Goal: Navigation & Orientation: Find specific page/section

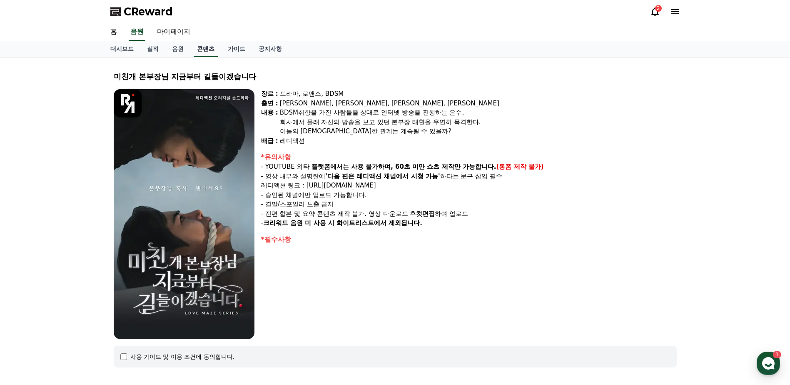
click at [201, 47] on link "콘텐츠" at bounding box center [206, 49] width 24 height 16
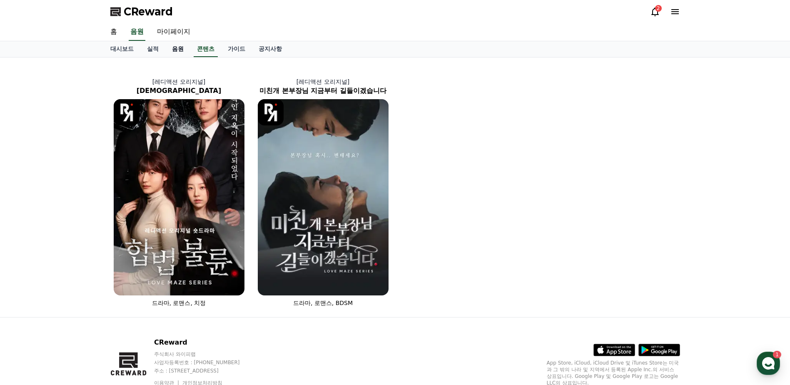
click at [179, 48] on link "음원" at bounding box center [177, 49] width 25 height 16
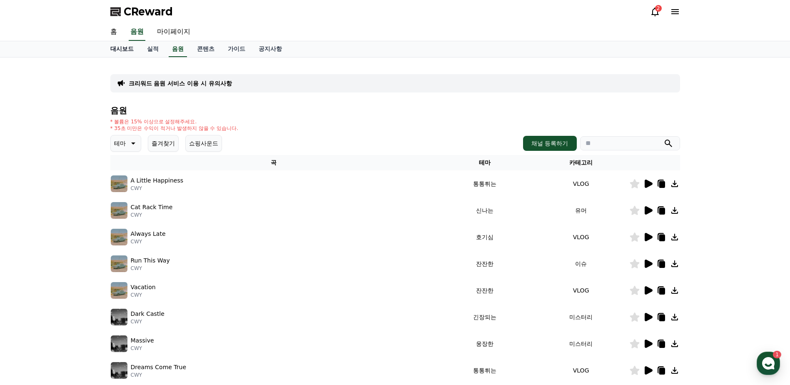
click at [124, 52] on link "대시보드" at bounding box center [122, 49] width 37 height 16
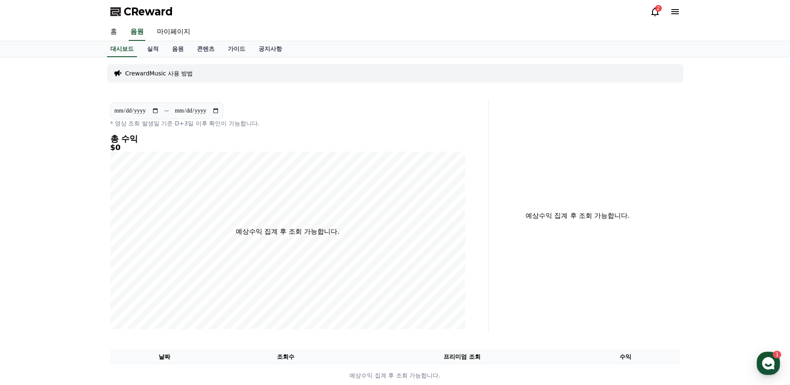
click at [113, 32] on link "홈" at bounding box center [114, 31] width 20 height 17
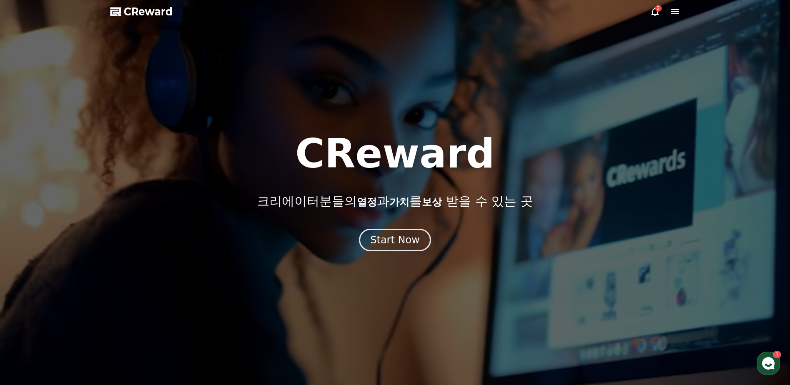
click at [158, 11] on span "CReward" at bounding box center [148, 11] width 49 height 13
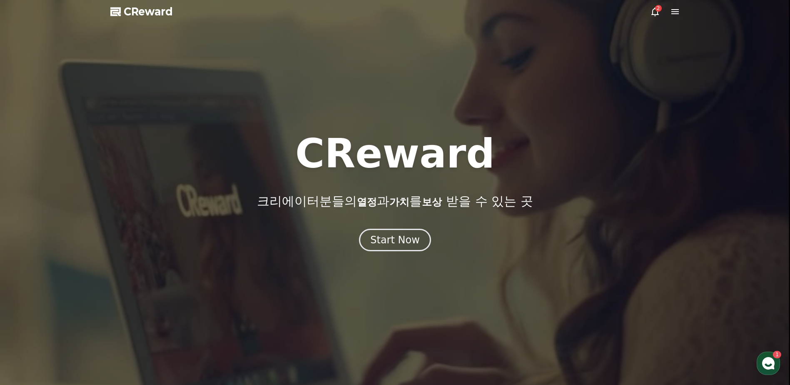
click at [673, 13] on icon at bounding box center [675, 12] width 10 height 10
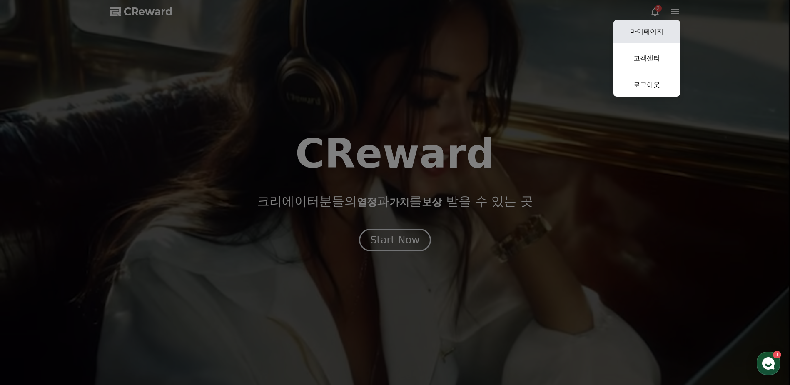
click at [657, 32] on link "마이페이지" at bounding box center [646, 31] width 67 height 23
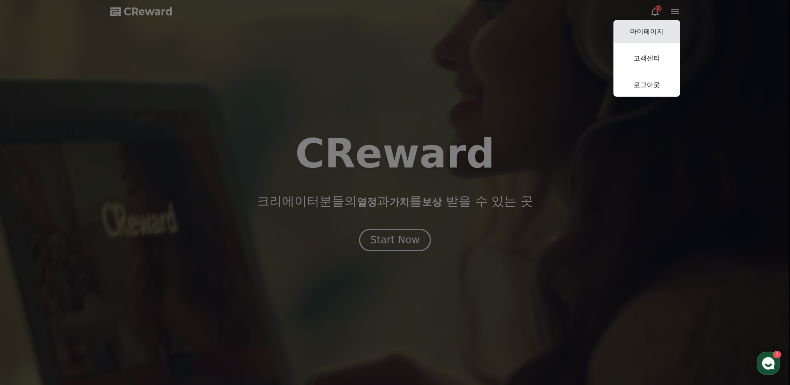
select select "**********"
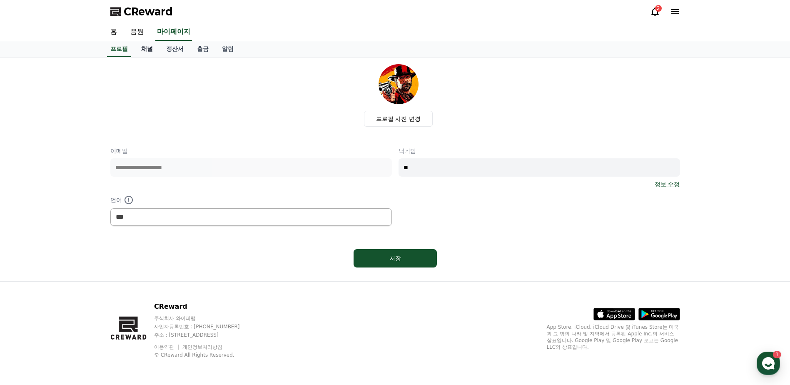
click at [149, 50] on link "채널" at bounding box center [146, 49] width 25 height 16
